Goal: Ask a question

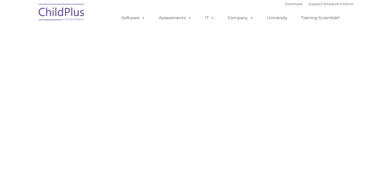
select select "MEDIUM"
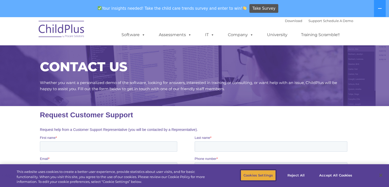
click at [249, 170] on button "Cookies Settings" at bounding box center [258, 175] width 35 height 11
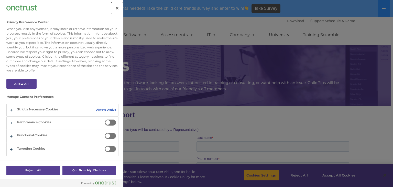
click at [118, 7] on button "Close" at bounding box center [117, 8] width 11 height 11
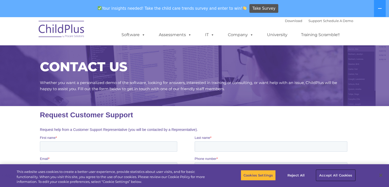
click at [340, 176] on button "Accept All Cookies" at bounding box center [335, 175] width 39 height 11
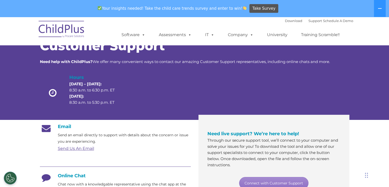
scroll to position [19, 0]
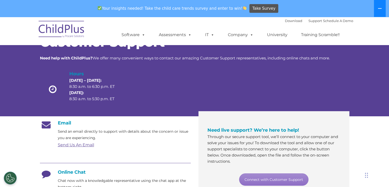
click at [382, 7] on icon at bounding box center [380, 8] width 4 height 4
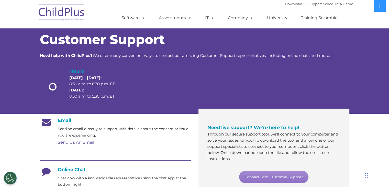
scroll to position [5, 0]
